Goal: Information Seeking & Learning: Learn about a topic

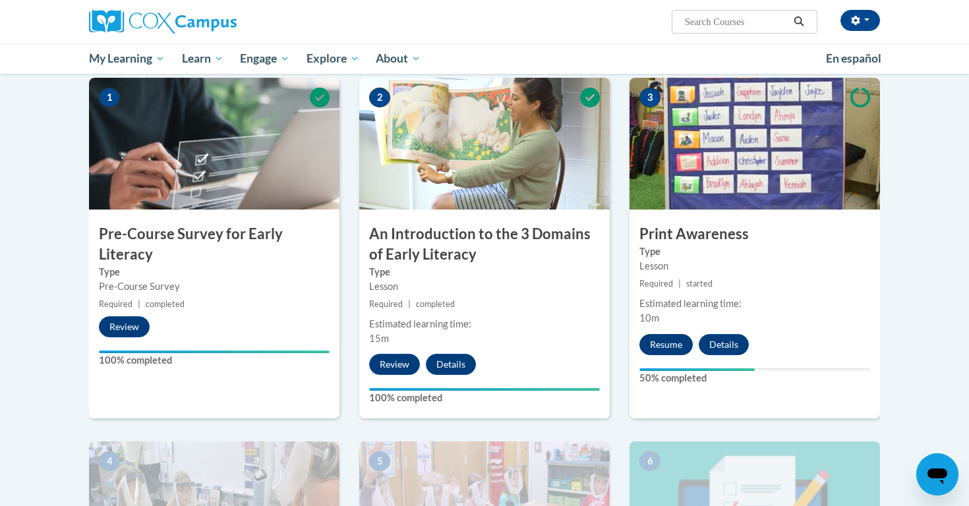
click at [667, 351] on button "Resume" at bounding box center [665, 344] width 53 height 21
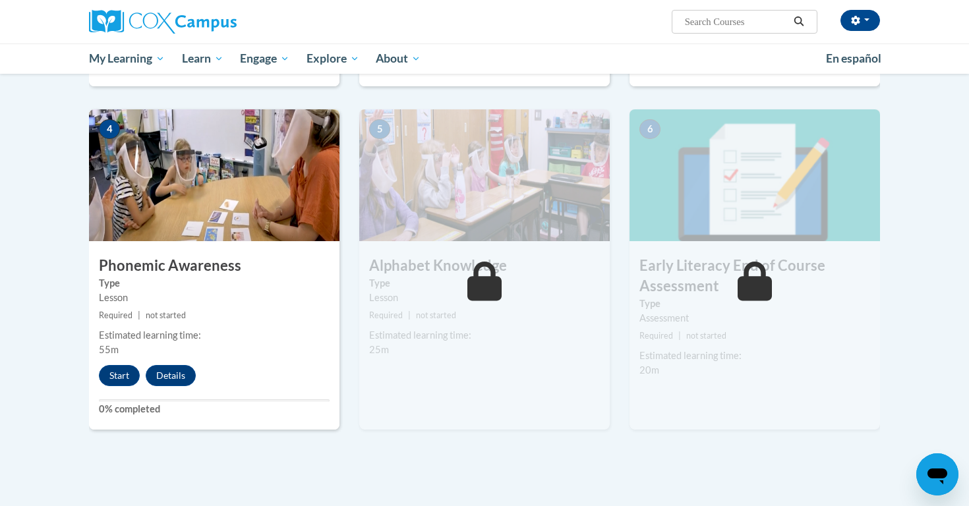
scroll to position [610, 0]
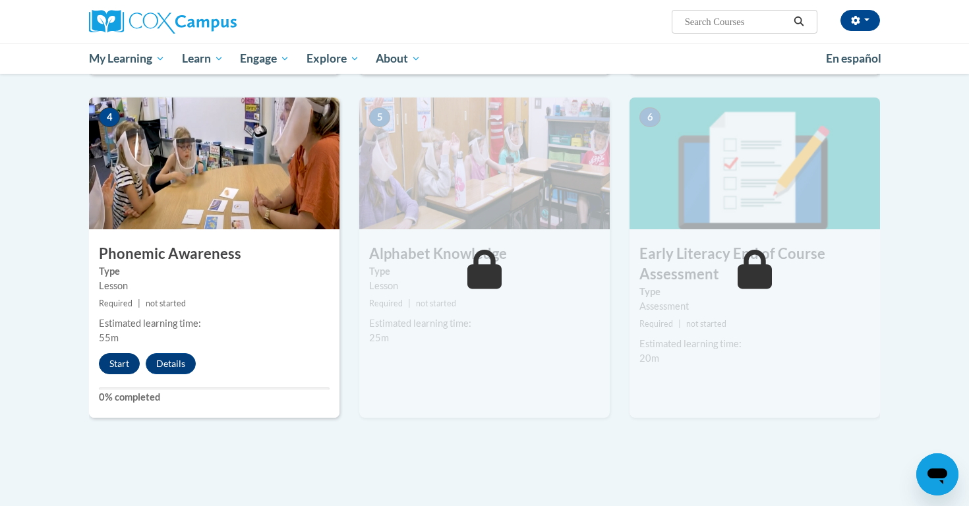
click at [114, 353] on button "Start" at bounding box center [119, 363] width 41 height 21
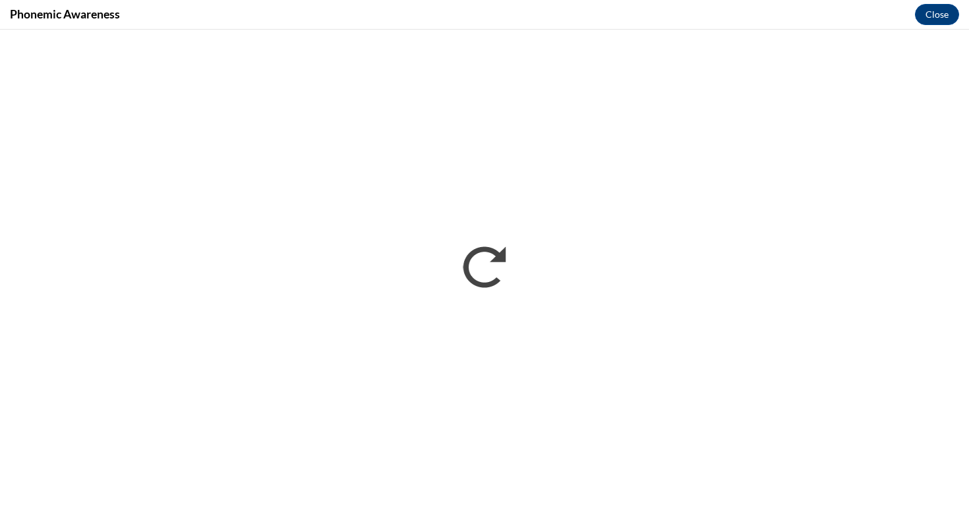
scroll to position [0, 0]
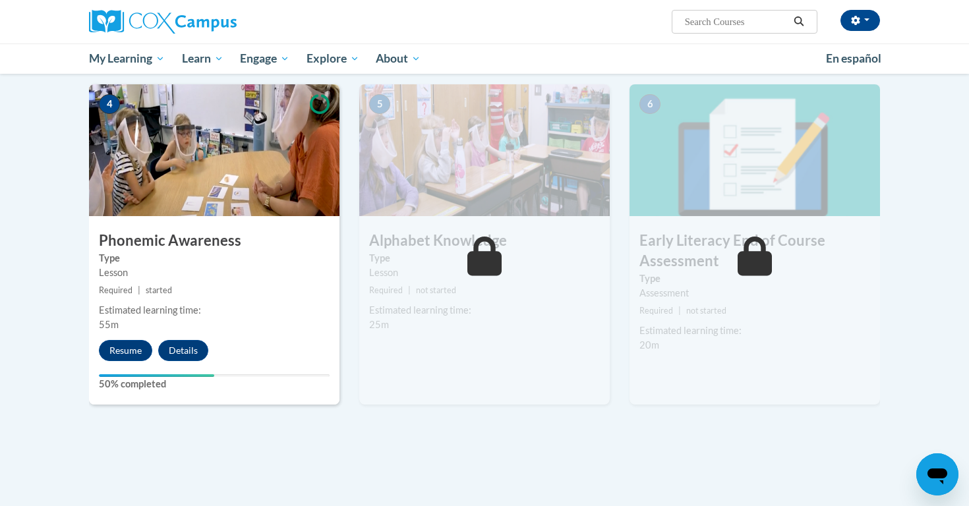
scroll to position [639, 0]
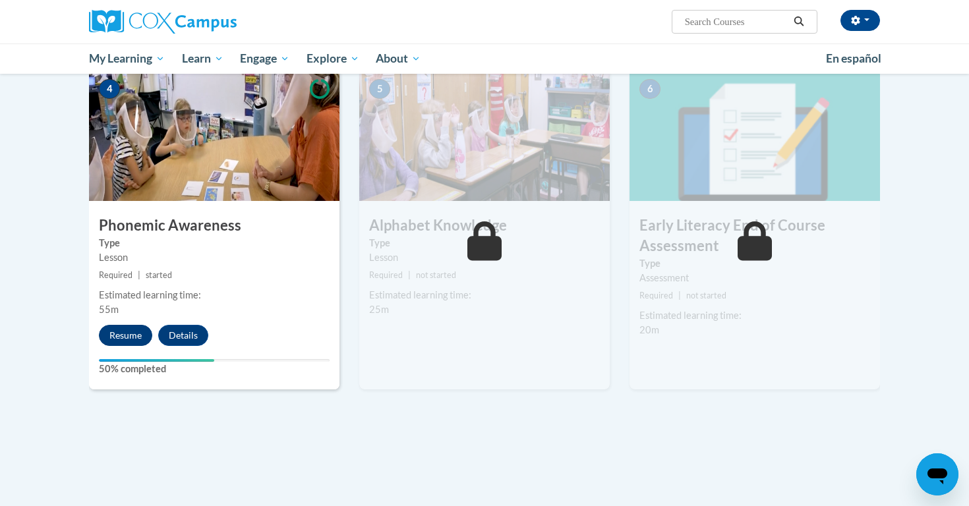
click at [128, 340] on button "Resume" at bounding box center [125, 335] width 53 height 21
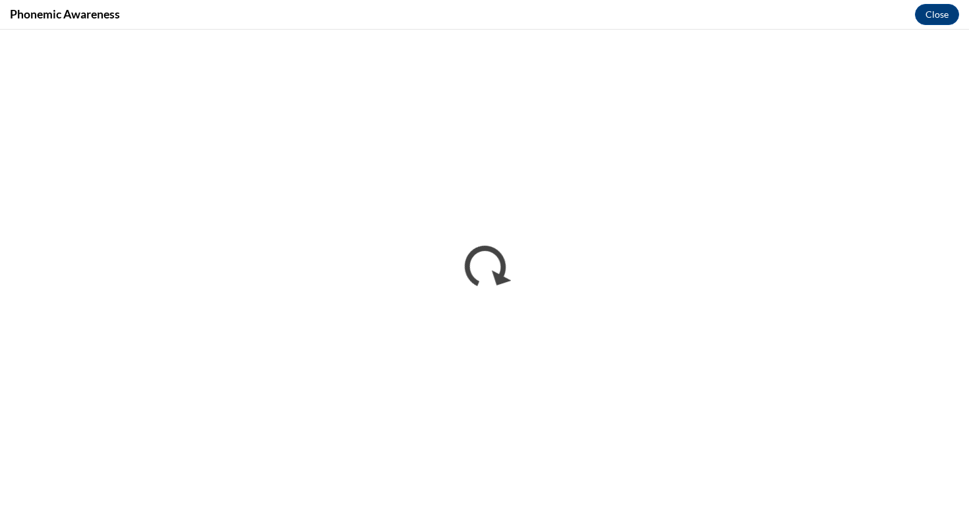
scroll to position [0, 0]
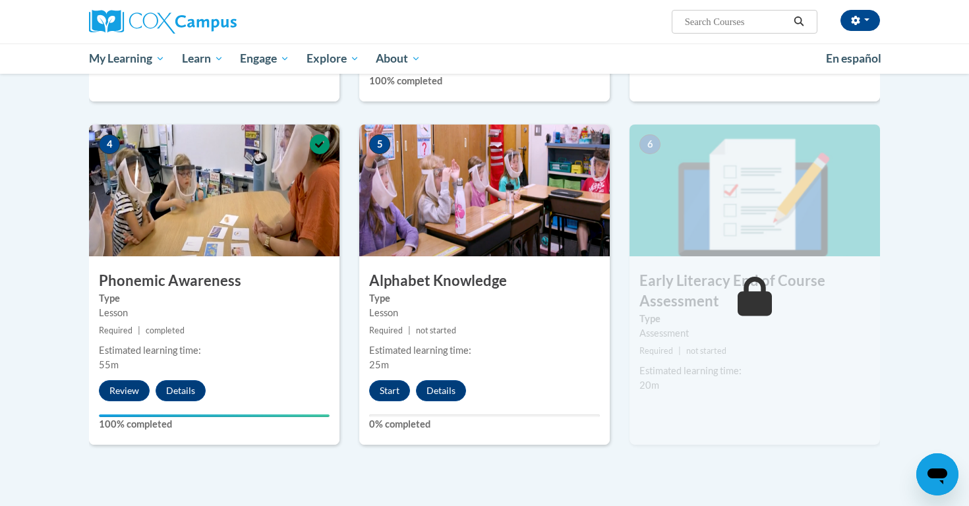
scroll to position [596, 0]
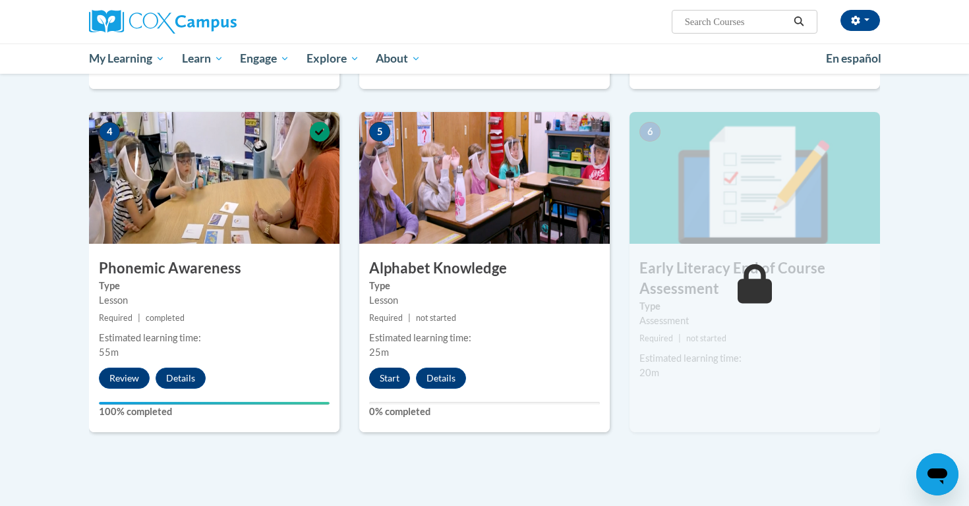
click at [384, 379] on button "Start" at bounding box center [389, 378] width 41 height 21
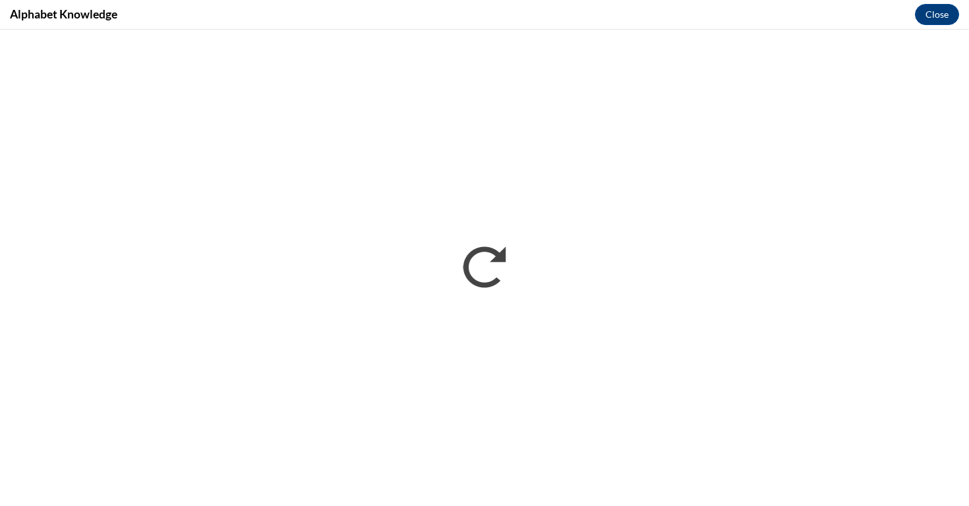
scroll to position [0, 0]
click at [846, 1] on div "Alphabet Knowledge Close" at bounding box center [484, 15] width 969 height 30
